Goal: Navigation & Orientation: Find specific page/section

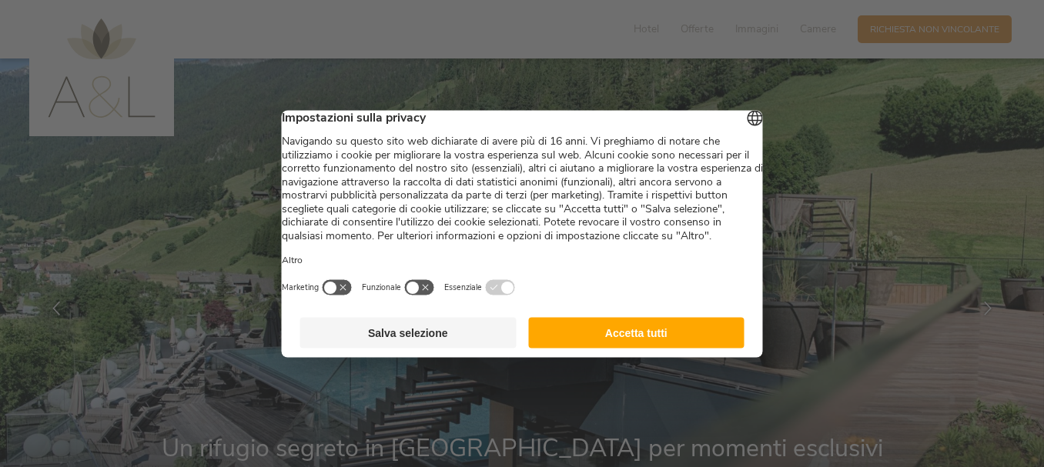
click at [614, 346] on button "Accetta tutti" at bounding box center [636, 332] width 216 height 31
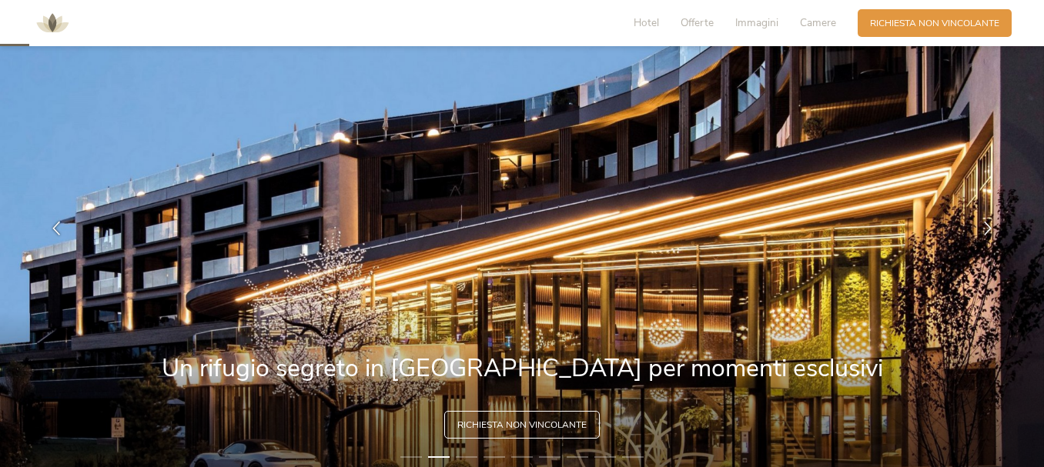
scroll to position [109, 0]
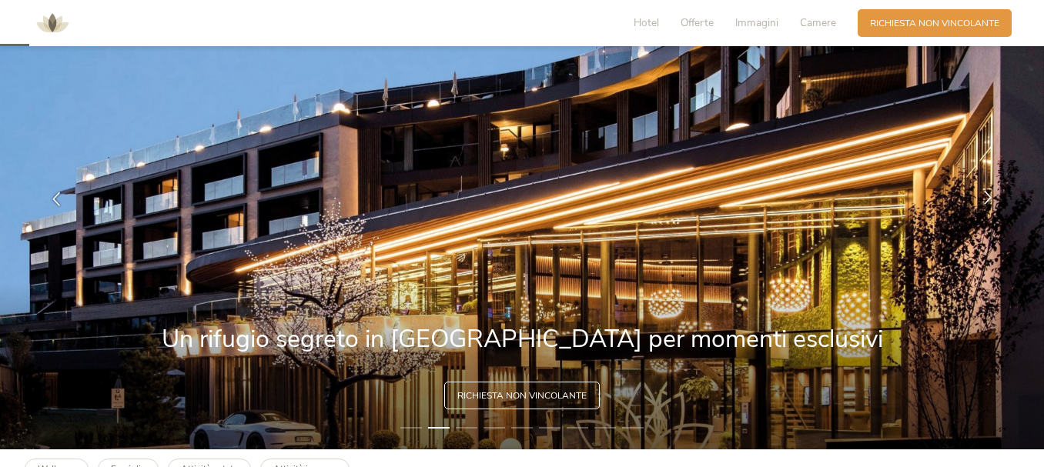
click at [986, 198] on icon at bounding box center [988, 198] width 14 height 14
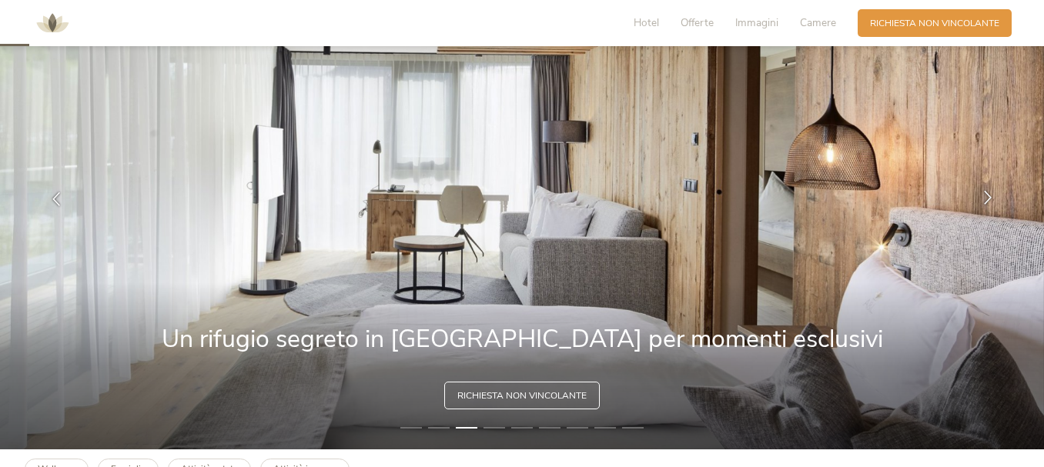
click at [986, 198] on icon at bounding box center [988, 198] width 14 height 14
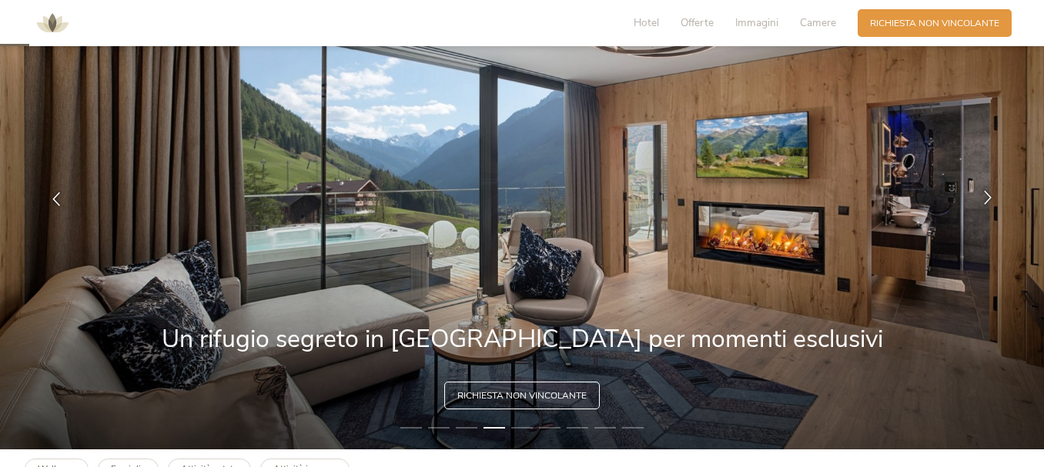
click at [986, 198] on icon at bounding box center [988, 198] width 14 height 14
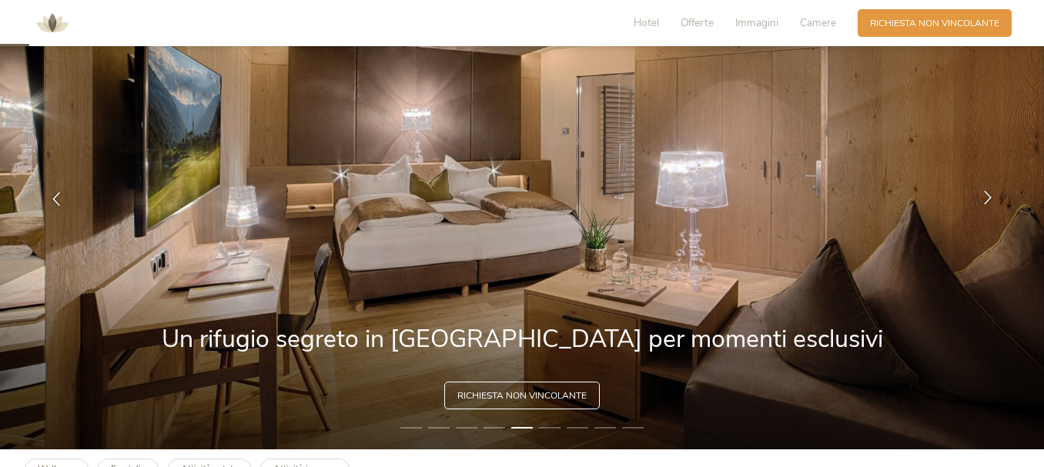
click at [986, 198] on icon at bounding box center [988, 198] width 14 height 14
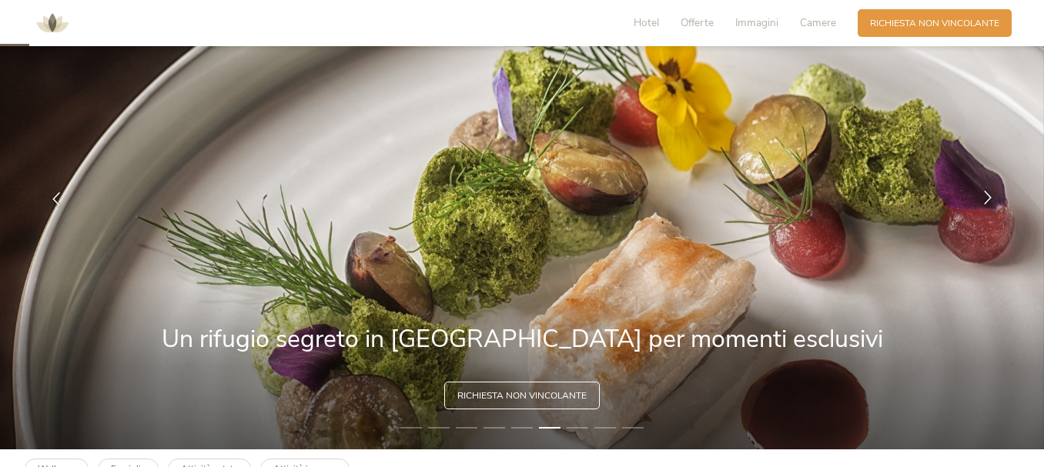
click at [986, 198] on icon at bounding box center [988, 198] width 14 height 14
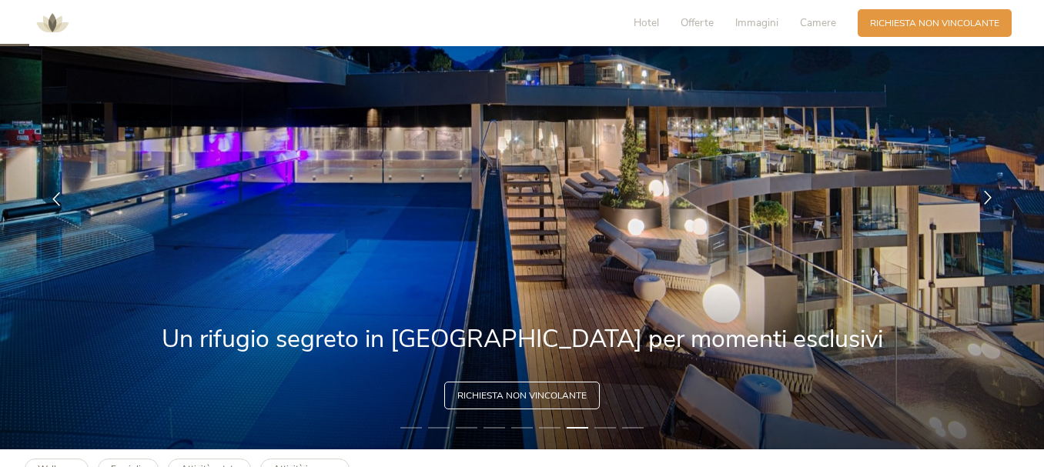
click at [986, 198] on icon at bounding box center [988, 198] width 14 height 14
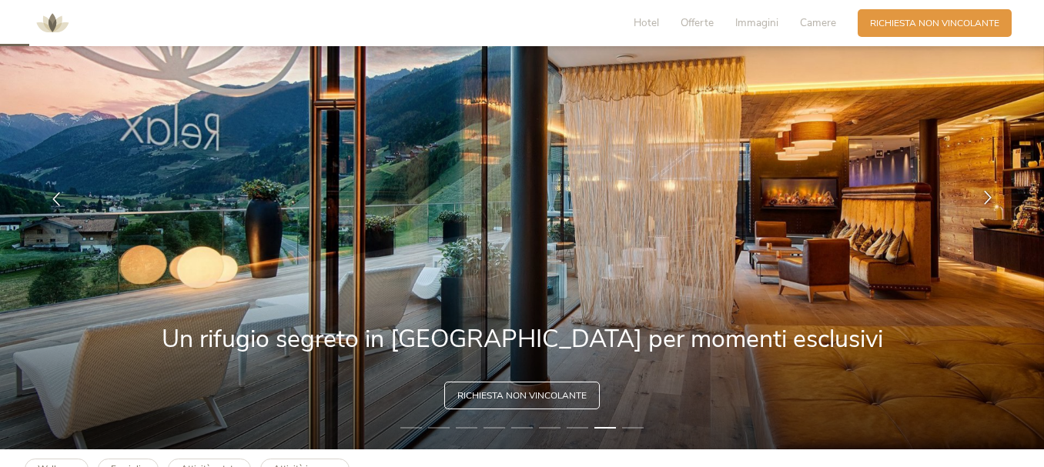
click at [986, 198] on icon at bounding box center [988, 198] width 14 height 14
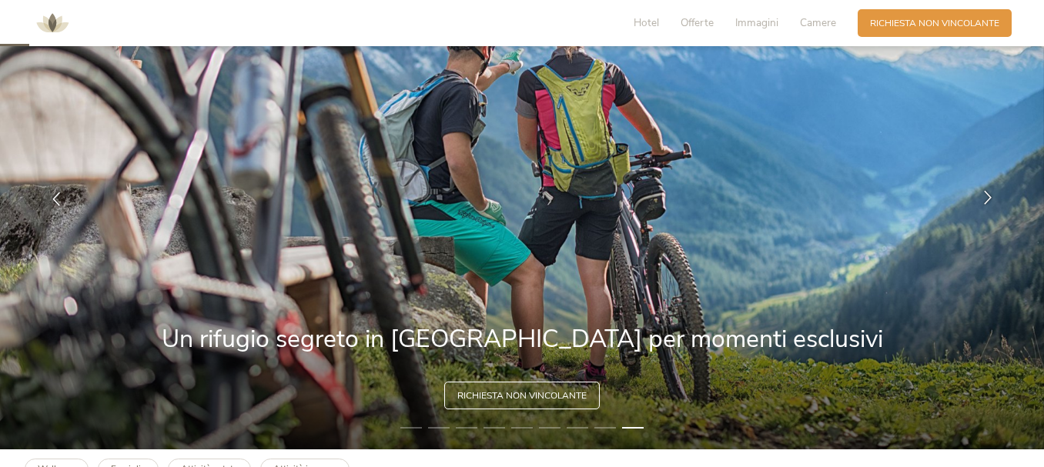
click at [986, 198] on icon at bounding box center [988, 198] width 14 height 14
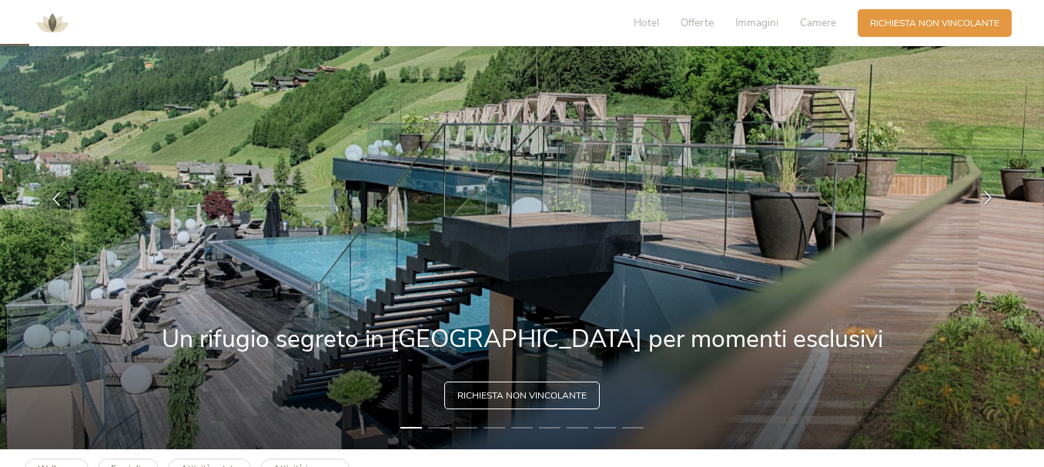
click at [986, 198] on icon at bounding box center [988, 198] width 14 height 14
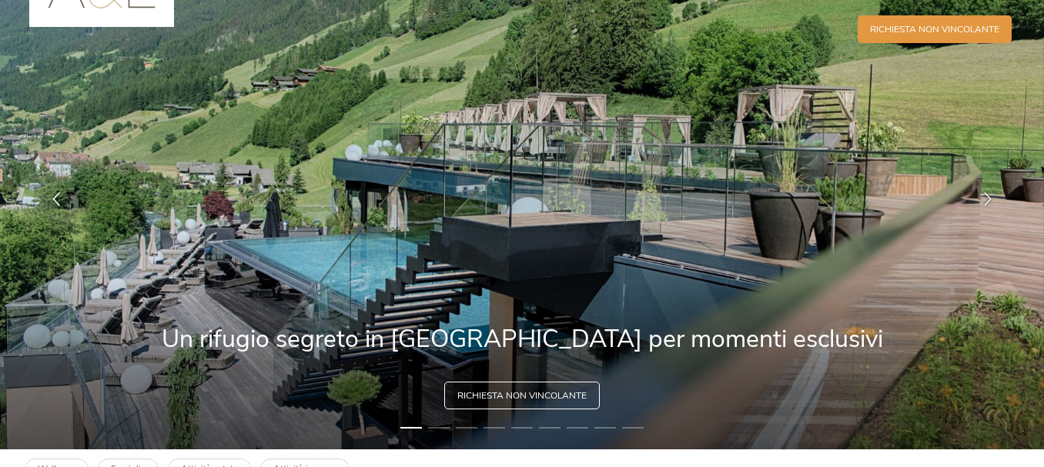
scroll to position [0, 0]
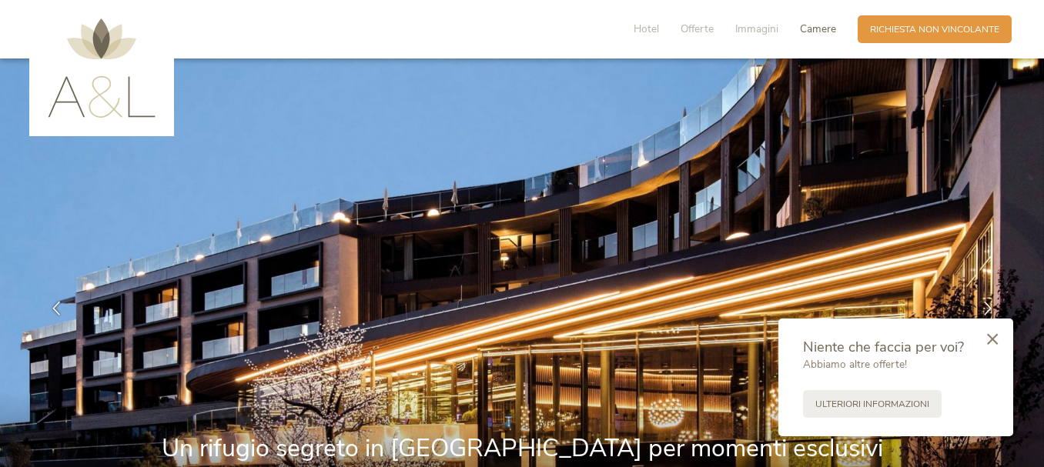
click at [820, 24] on span "Camere" at bounding box center [818, 29] width 36 height 15
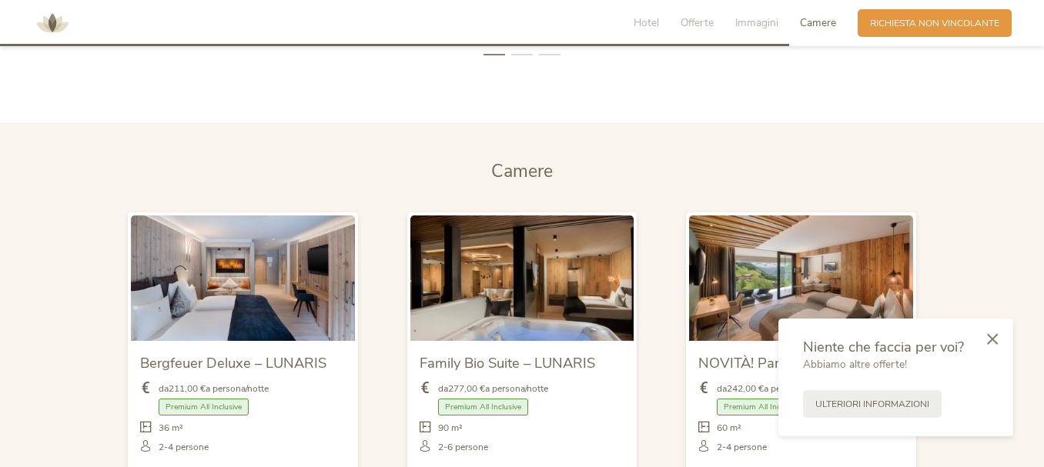
scroll to position [2986, 0]
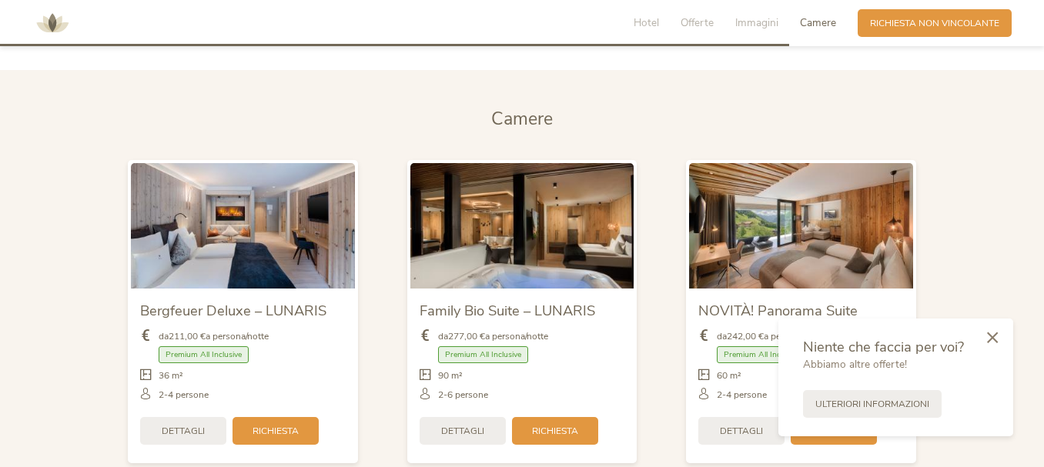
click at [990, 340] on icon at bounding box center [992, 338] width 11 height 12
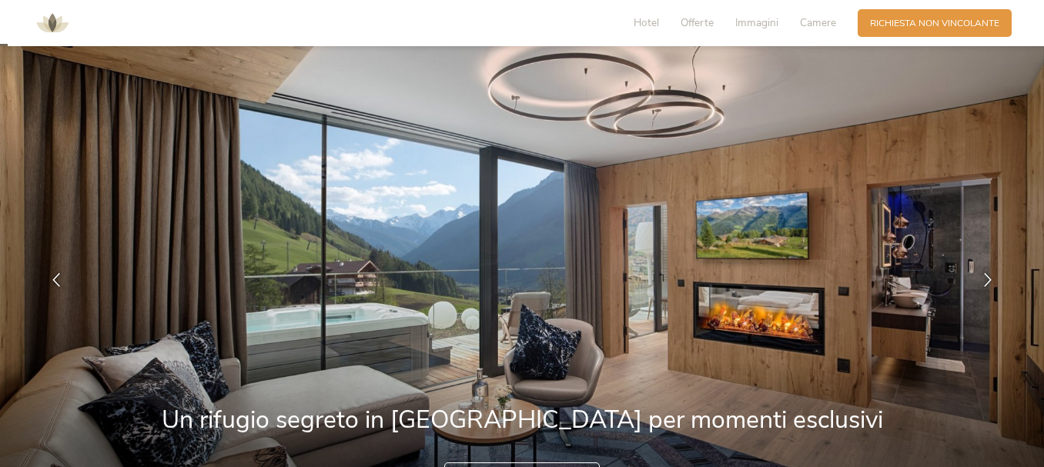
scroll to position [0, 0]
